Goal: Check status: Check status

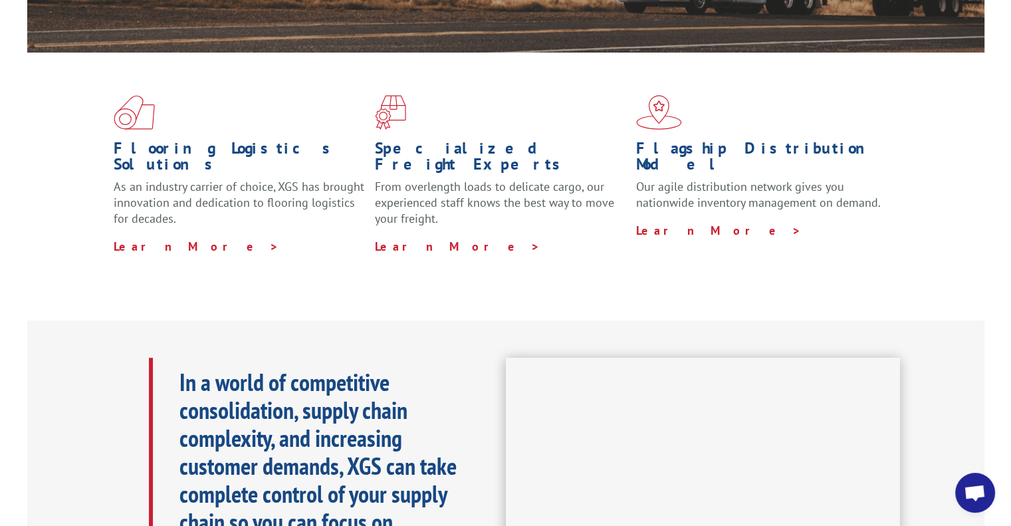
scroll to position [177, 0]
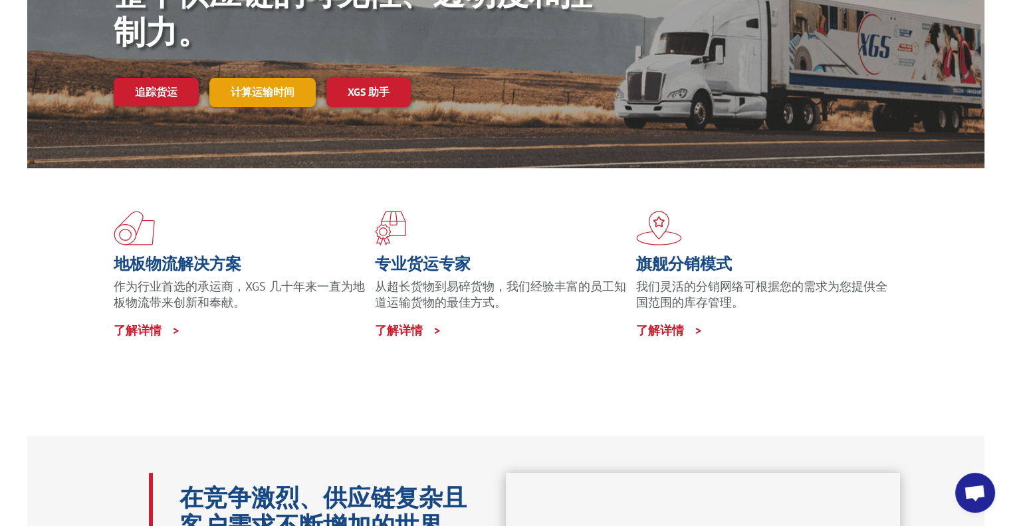
click at [257, 87] on font "计算运输时间" at bounding box center [263, 91] width 64 height 13
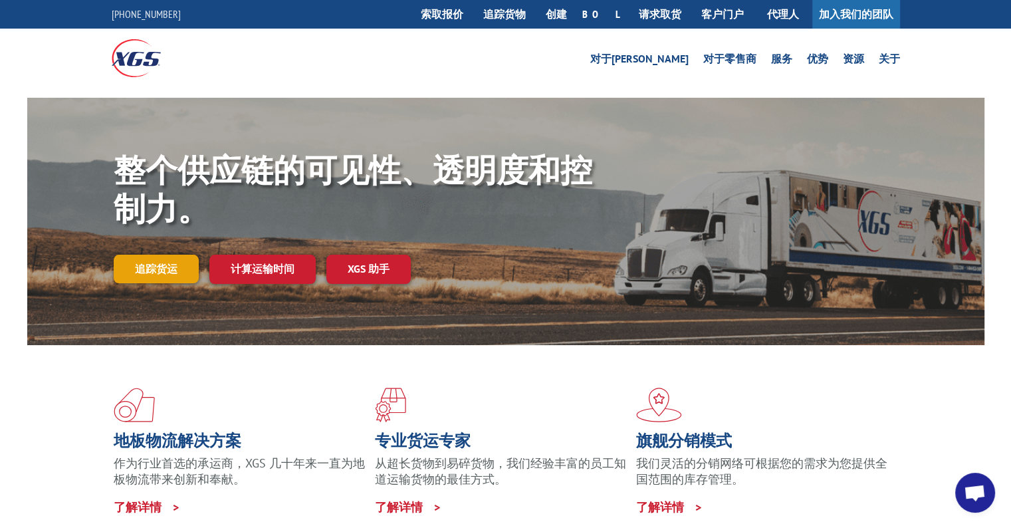
click at [166, 268] on font "追踪货运" at bounding box center [156, 268] width 43 height 13
click at [170, 260] on link "追踪货运" at bounding box center [156, 269] width 85 height 28
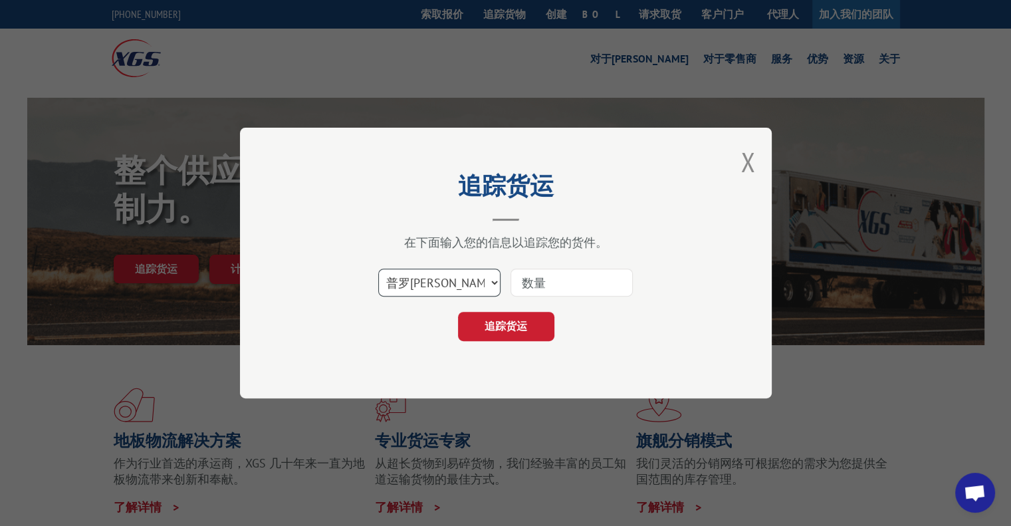
click at [466, 278] on select "选择类别... 普罗比尔 博尔 邮政信箱" at bounding box center [439, 282] width 122 height 28
click at [532, 284] on input at bounding box center [571, 282] width 122 height 28
click at [497, 320] on font "追踪货运" at bounding box center [505, 325] width 43 height 13
click at [745, 162] on button "关闭模式" at bounding box center [747, 161] width 15 height 35
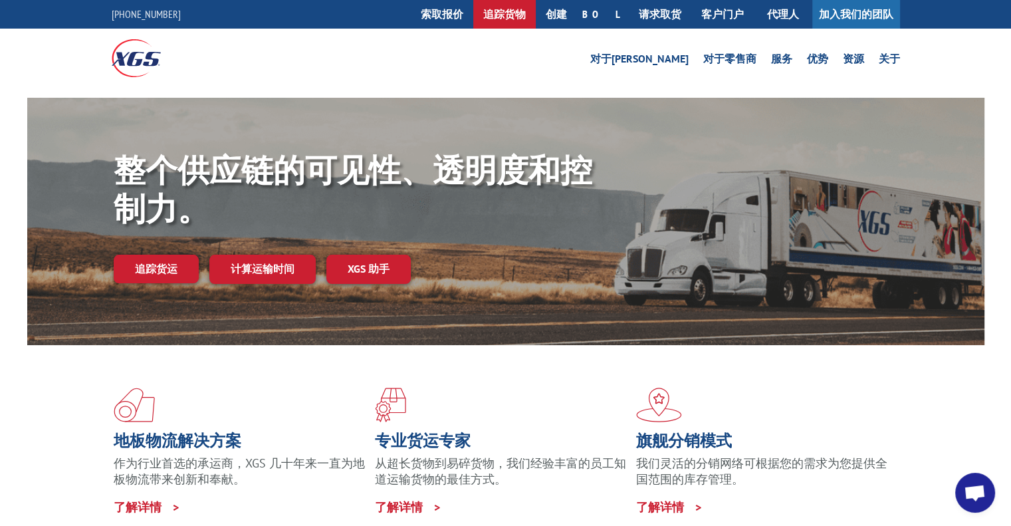
click at [526, 18] on font "追踪货物" at bounding box center [504, 13] width 43 height 13
click at [526, 13] on font "追踪货物" at bounding box center [504, 13] width 43 height 13
click at [526, 18] on font "追踪货物" at bounding box center [504, 13] width 43 height 13
click at [170, 271] on font "追踪货运" at bounding box center [156, 268] width 43 height 13
click at [526, 13] on font "追踪货物" at bounding box center [504, 13] width 43 height 13
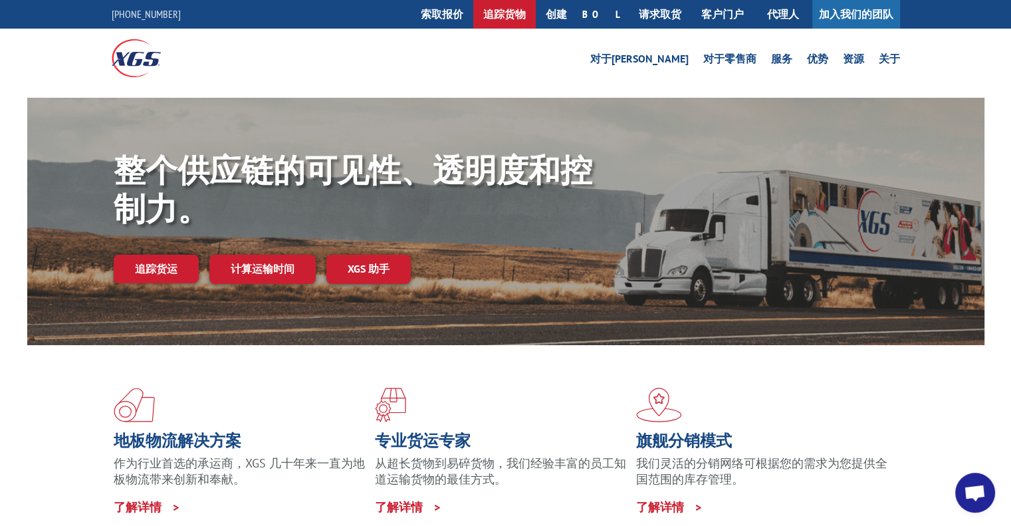
click at [526, 13] on font "追踪货物" at bounding box center [504, 13] width 43 height 13
click at [164, 266] on font "追踪货运" at bounding box center [156, 268] width 43 height 13
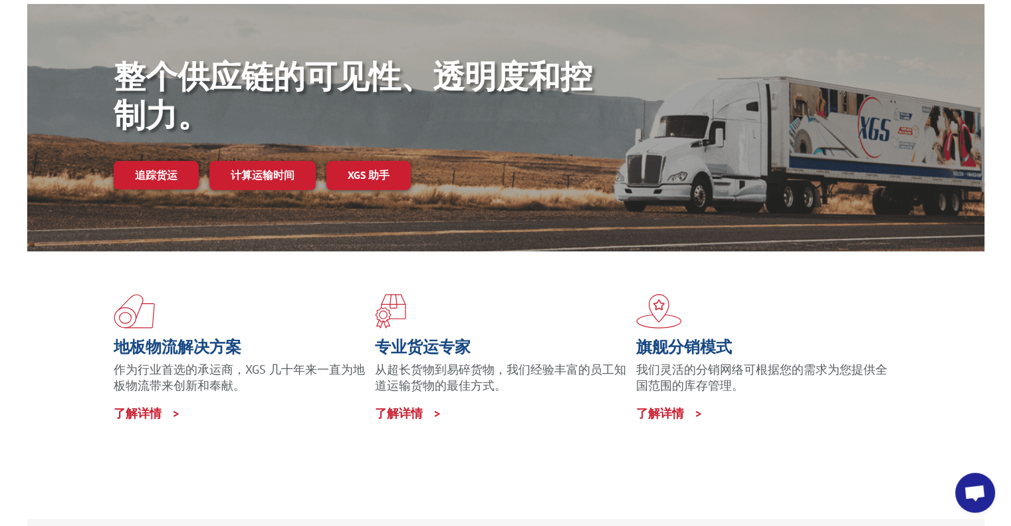
scroll to position [66, 0]
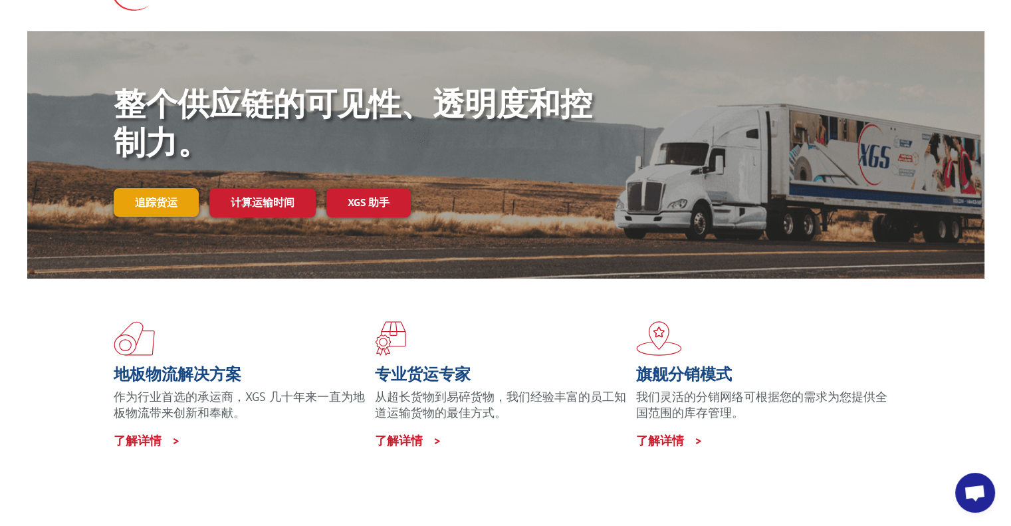
click at [157, 207] on font "追踪货运" at bounding box center [156, 201] width 43 height 13
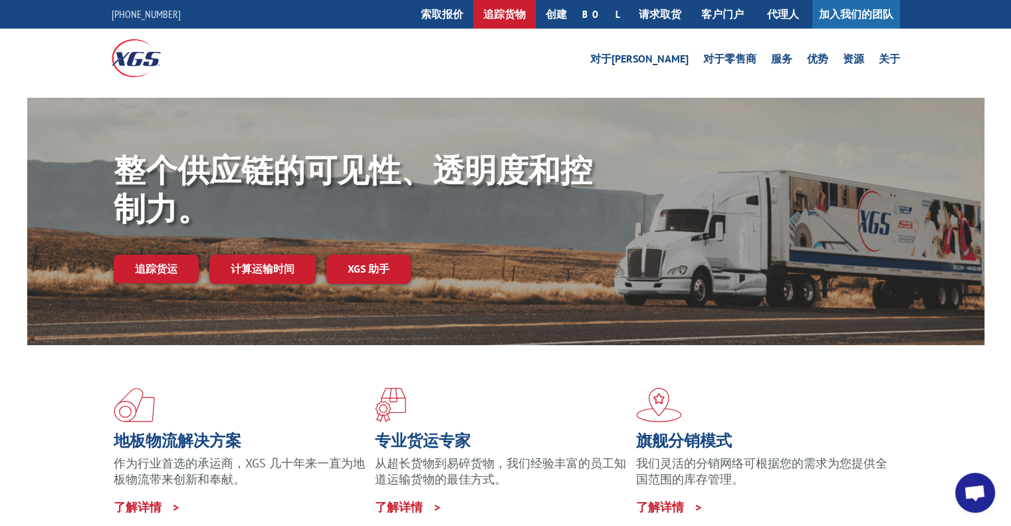
click at [526, 21] on font "追踪货物" at bounding box center [504, 13] width 43 height 13
click at [526, 19] on font "追踪货物" at bounding box center [504, 13] width 43 height 13
click at [536, 7] on link "追踪货物" at bounding box center [504, 14] width 62 height 29
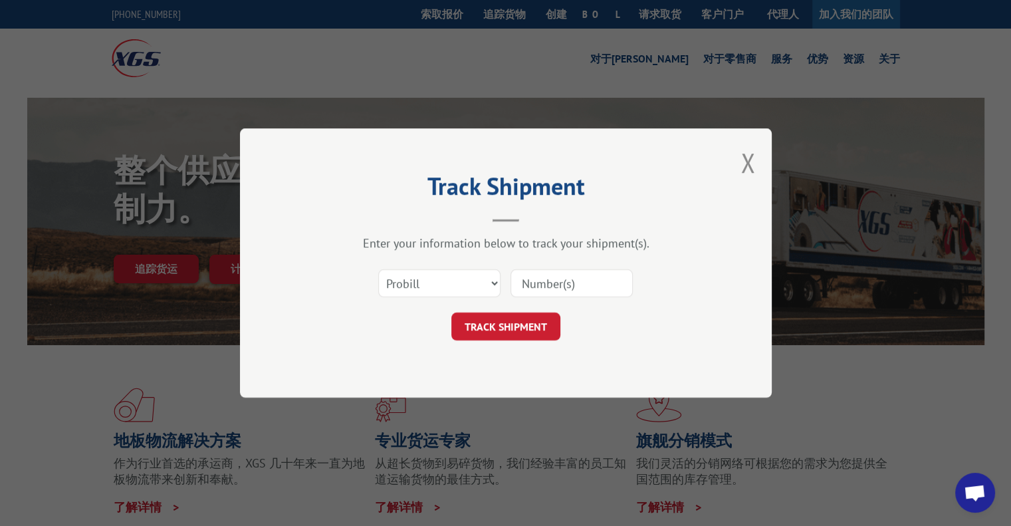
click at [548, 280] on input at bounding box center [571, 283] width 122 height 28
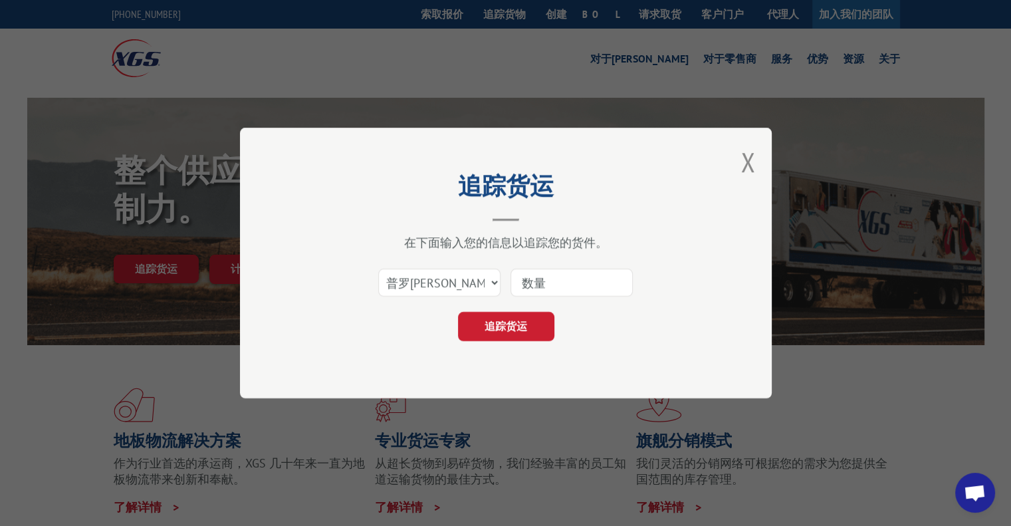
click at [551, 273] on input at bounding box center [571, 282] width 122 height 28
paste input "17496355"
type input "17496355"
click at [518, 325] on font "追踪货运" at bounding box center [505, 325] width 43 height 13
click at [522, 284] on input "17496355" at bounding box center [571, 282] width 122 height 28
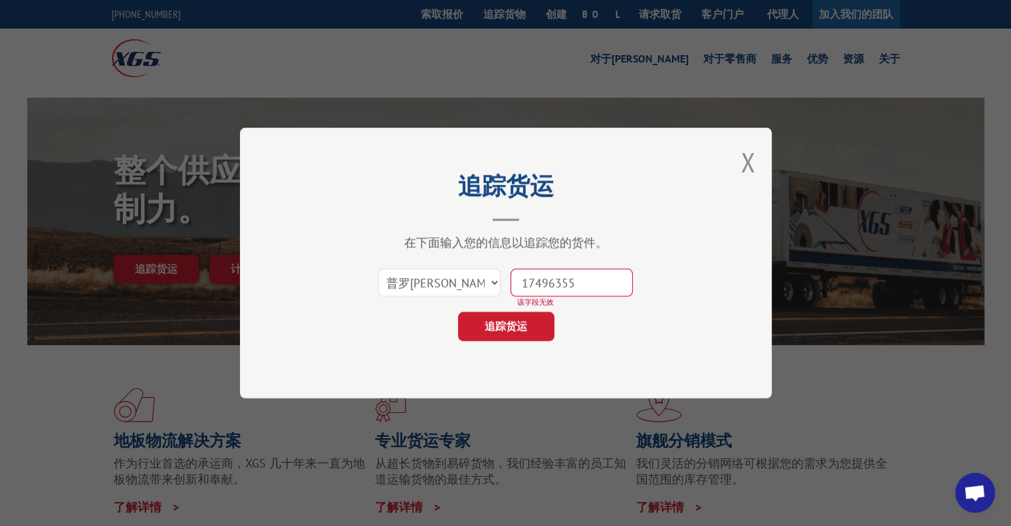
click at [524, 282] on input "17496355" at bounding box center [571, 282] width 122 height 28
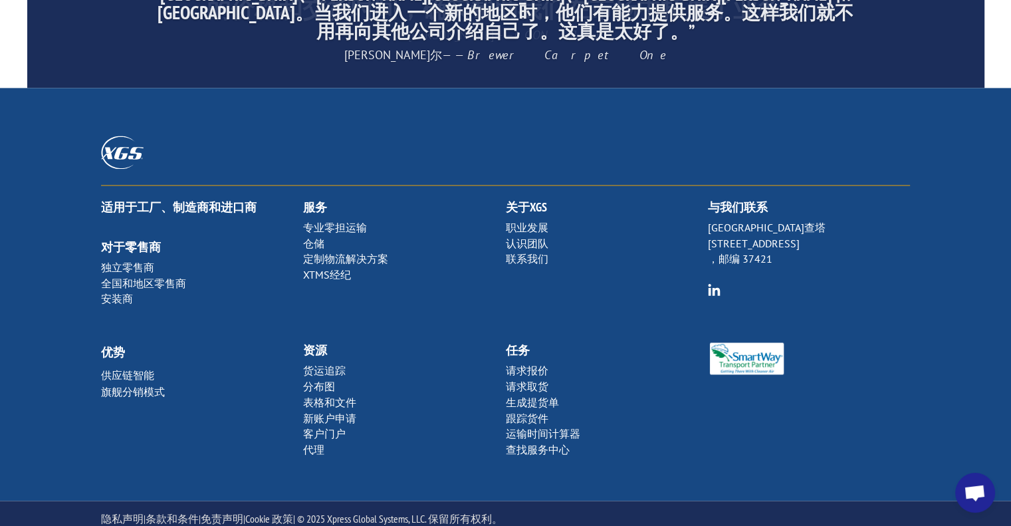
click at [991, 70] on div "“XGS 在[PERSON_NAME]特的服务无可挑剔！XGS 做得非常出色，我们很高兴能与他们合作。” [PERSON_NAME]， Garmon and …" at bounding box center [505, 5] width 1011 height 166
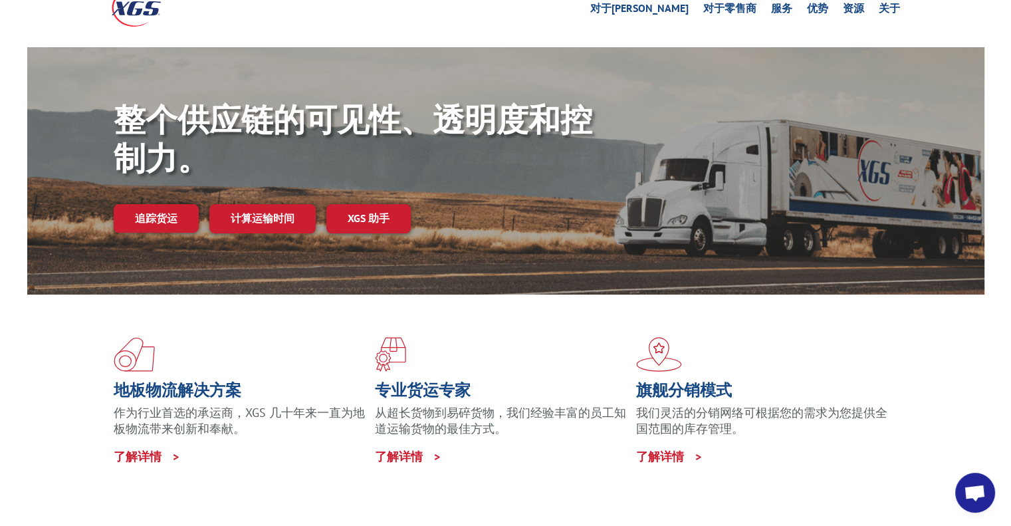
scroll to position [39, 0]
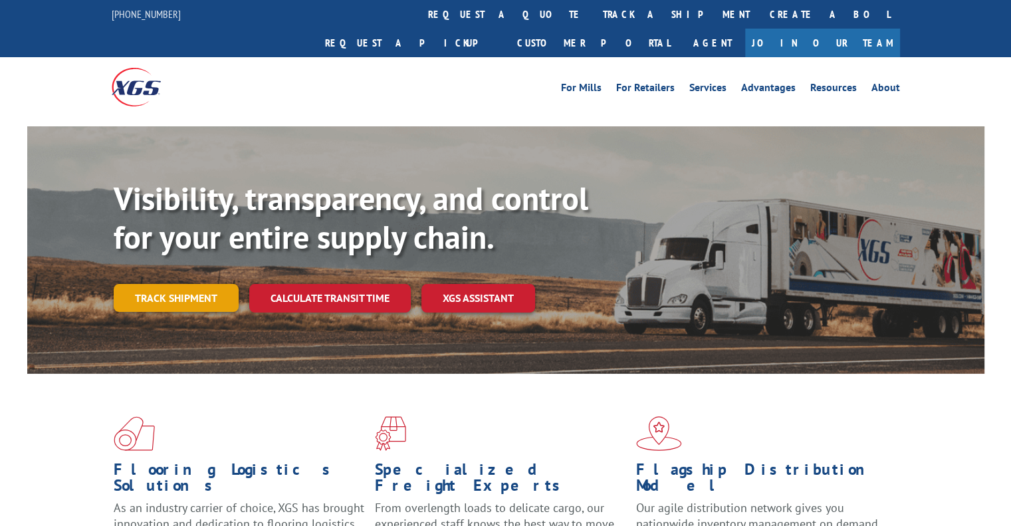
click at [167, 284] on link "Track shipment" at bounding box center [176, 298] width 125 height 28
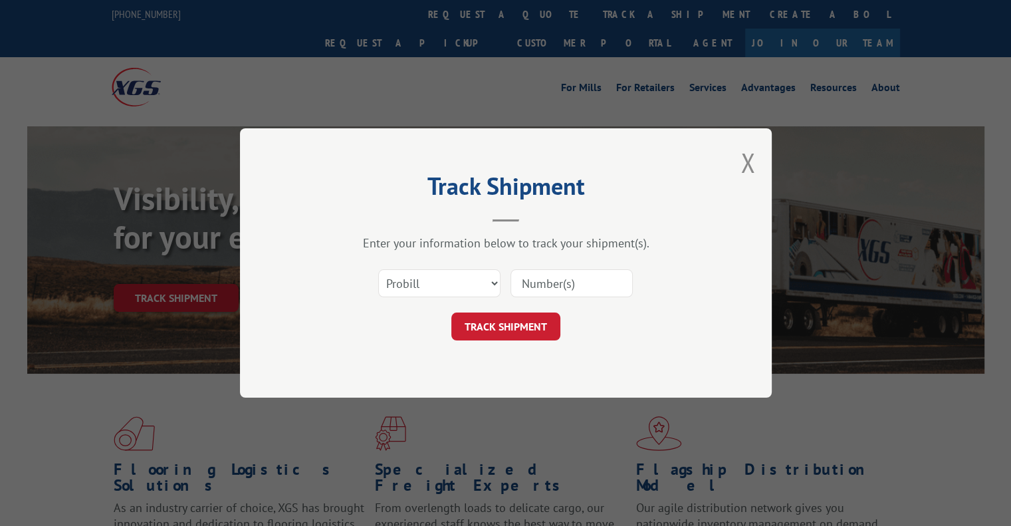
click at [566, 278] on input at bounding box center [571, 283] width 122 height 28
paste input "LRS001762215"
type input "LRS001762215"
click at [494, 327] on button "TRACK SHIPMENT" at bounding box center [505, 326] width 109 height 28
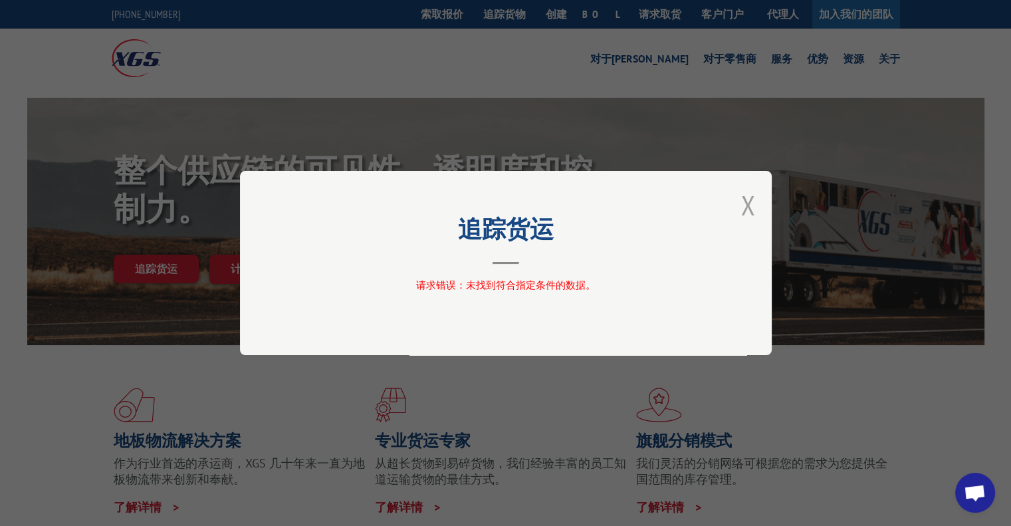
click at [748, 207] on button "关闭模式" at bounding box center [747, 204] width 15 height 35
